Goal: Register for event/course

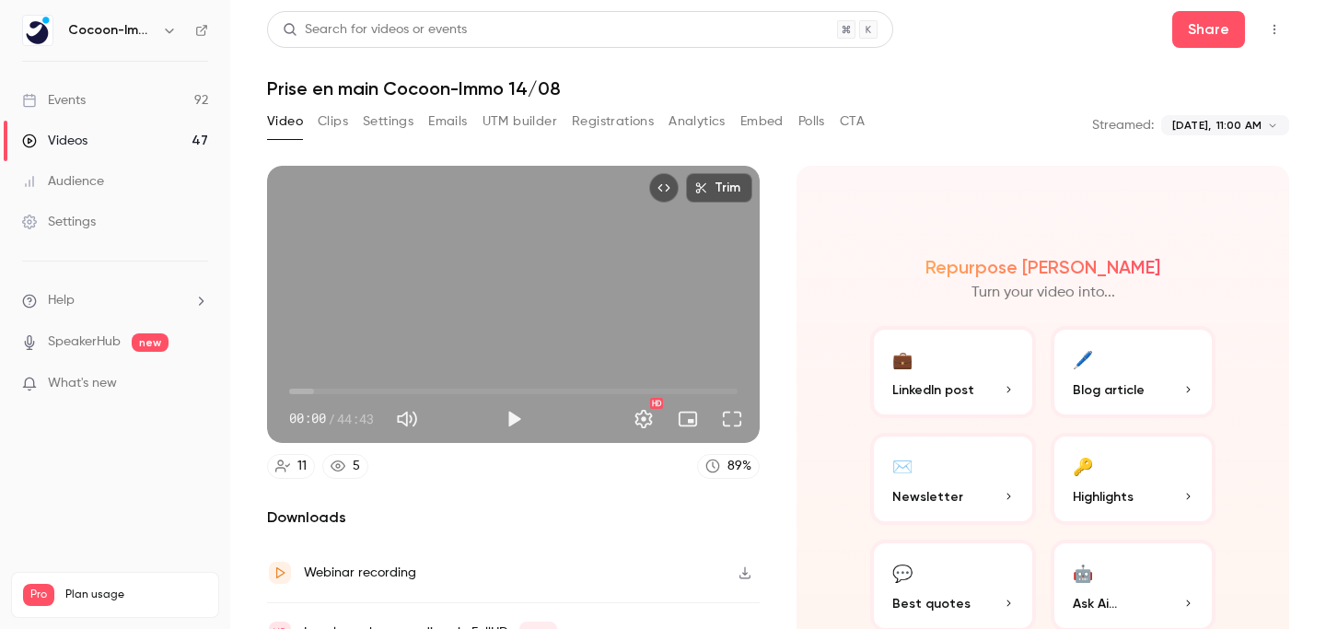
scroll to position [93, 0]
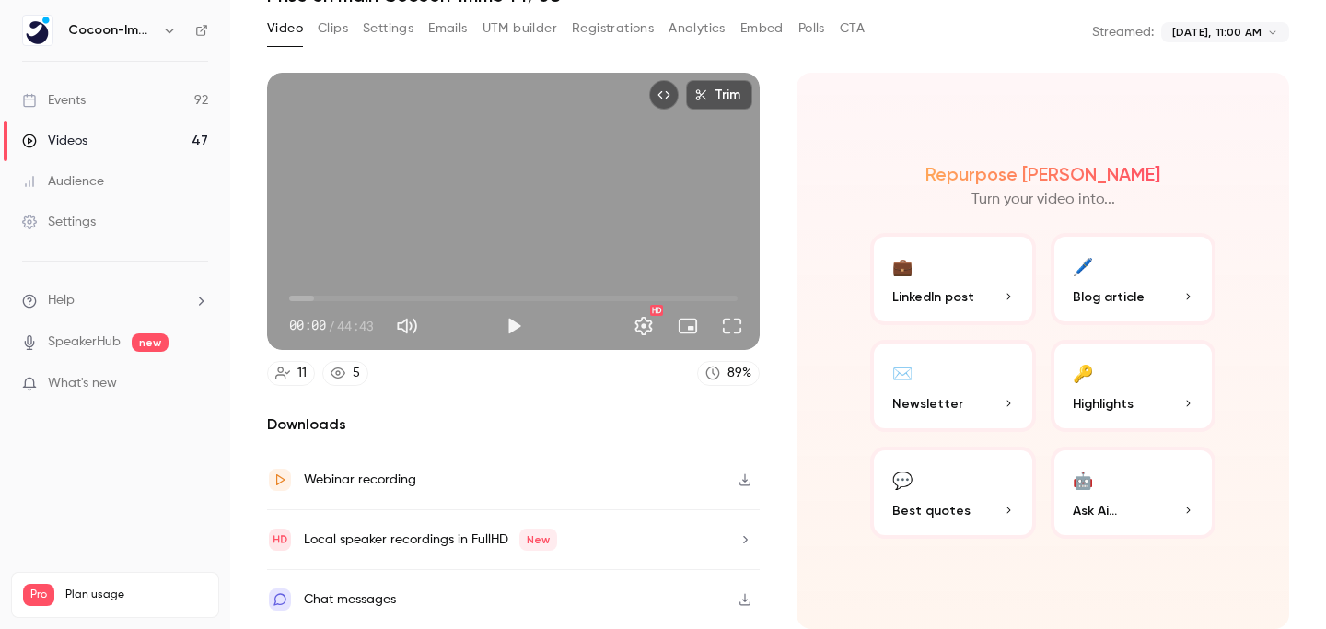
click at [87, 96] on link "Events 92" at bounding box center [115, 100] width 230 height 41
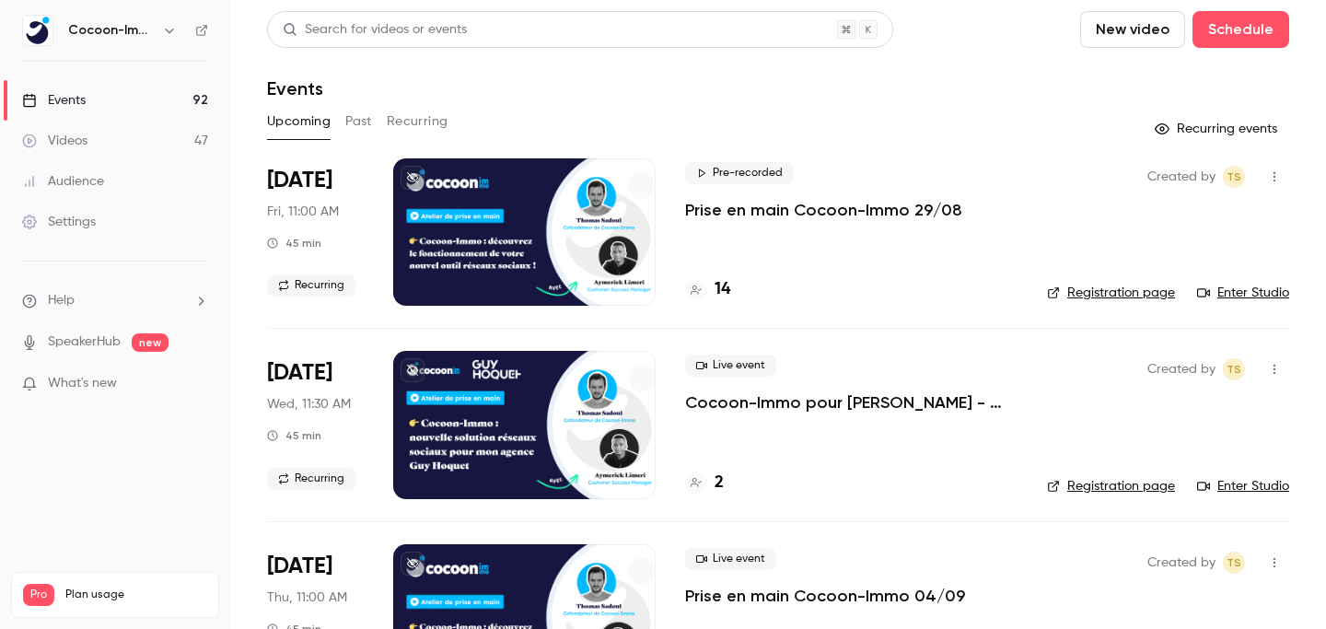
click at [724, 291] on h4 "14" at bounding box center [722, 289] width 16 height 25
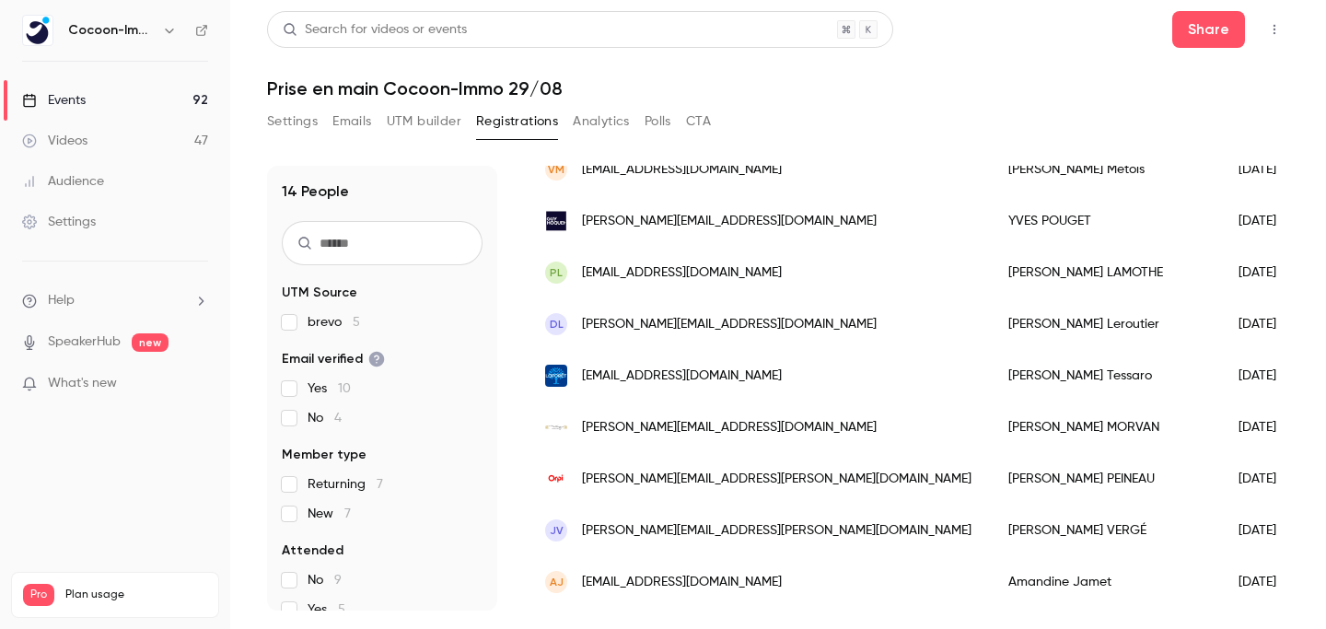
scroll to position [359, 0]
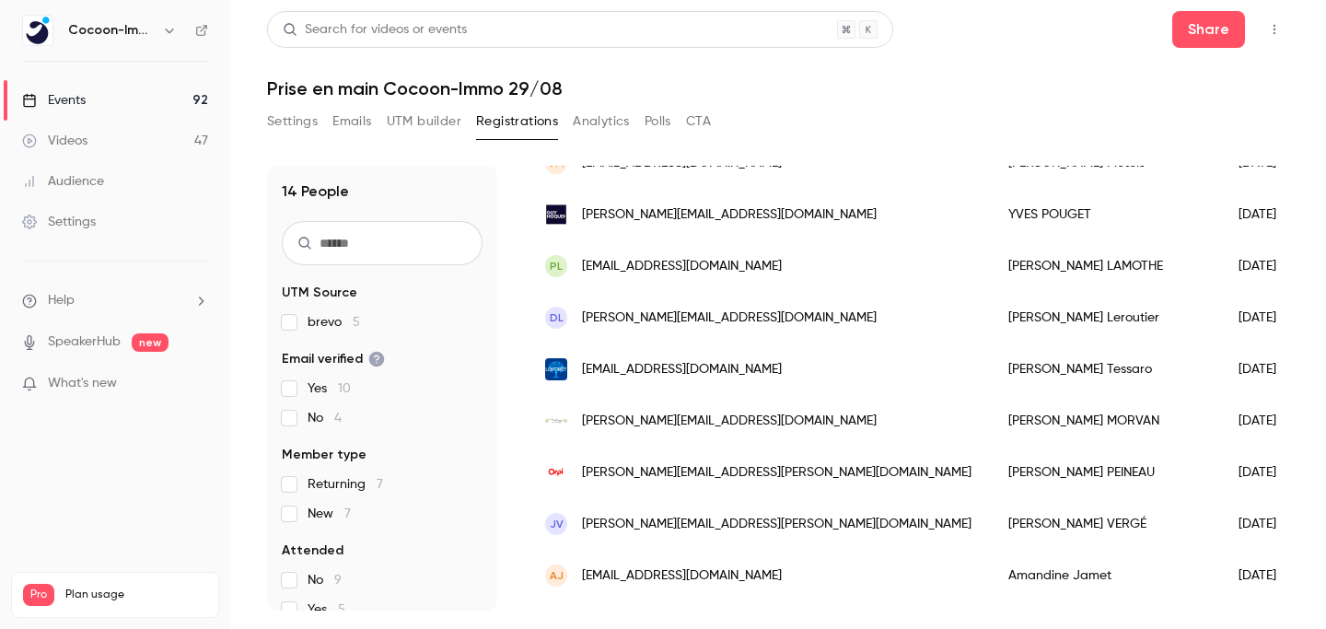
click at [110, 100] on link "Events 92" at bounding box center [115, 100] width 230 height 41
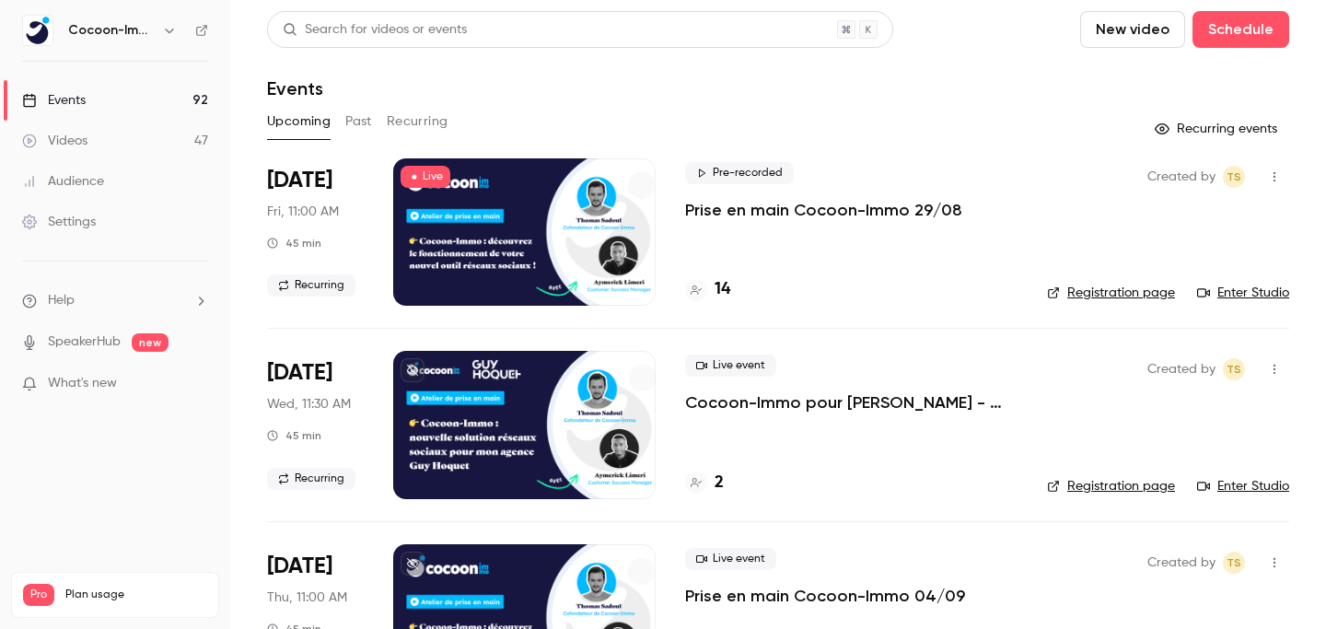
click at [718, 211] on p "Prise en main Cocoon-Immo 29/08" at bounding box center [823, 210] width 277 height 22
click at [1251, 293] on link "Enter Studio" at bounding box center [1243, 293] width 92 height 18
click at [723, 285] on h4 "14" at bounding box center [722, 289] width 16 height 25
